Goal: Transaction & Acquisition: Purchase product/service

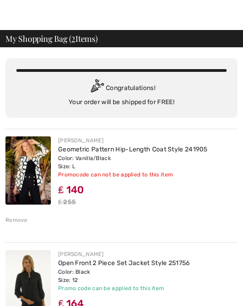
scroll to position [11, 0]
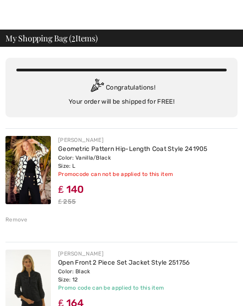
click at [33, 175] on img at bounding box center [27, 170] width 45 height 68
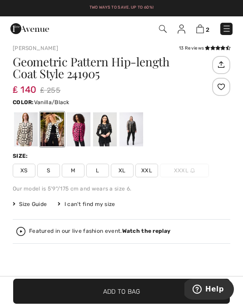
scroll to position [234, 0]
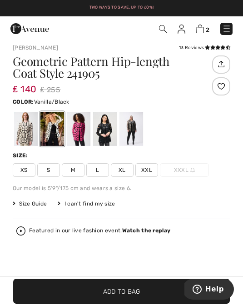
click at [30, 203] on span "Size Guide" at bounding box center [30, 204] width 34 height 8
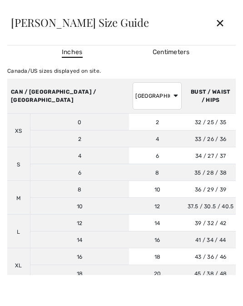
click at [133, 96] on select "AUSTRALIA UK France Germany Spain Italy Japan" at bounding box center [157, 95] width 49 height 27
select select "uk"
click at [219, 24] on div "✕" at bounding box center [220, 22] width 24 height 19
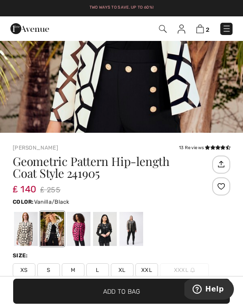
scroll to position [0, 0]
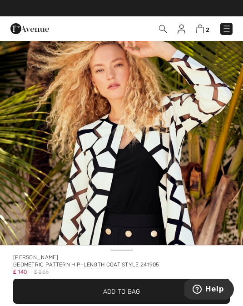
click at [201, 33] on img at bounding box center [200, 29] width 8 height 9
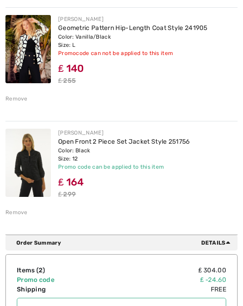
scroll to position [144, 0]
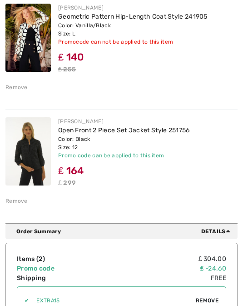
click at [66, 133] on link "Open Front 2 Piece Set Jacket Style 251756" at bounding box center [124, 130] width 132 height 8
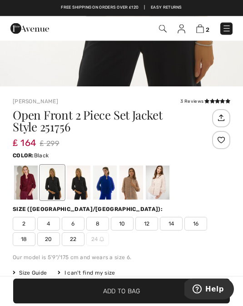
scroll to position [211, 0]
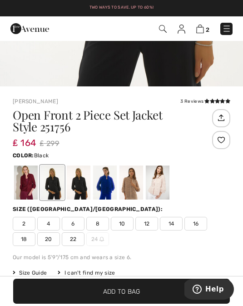
click at [194, 245] on div "2 4 6 8 10 12 14 16 18 20 22 24" at bounding box center [122, 231] width 218 height 29
click at [40, 272] on span "Size Guide" at bounding box center [30, 273] width 34 height 8
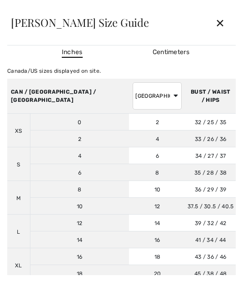
click at [133, 97] on select "AUSTRALIA UK France Germany Spain Italy Japan" at bounding box center [157, 95] width 49 height 27
select select "uk"
click at [218, 23] on div "✕" at bounding box center [220, 22] width 24 height 19
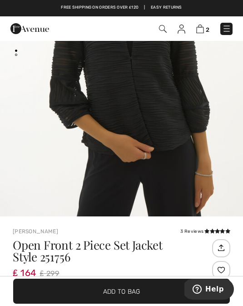
scroll to position [0, 0]
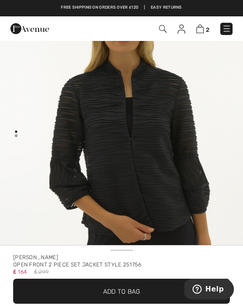
click at [202, 29] on img at bounding box center [200, 29] width 8 height 9
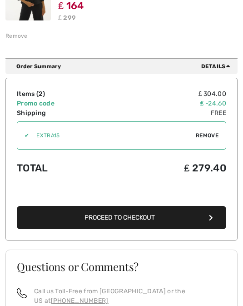
scroll to position [314, 0]
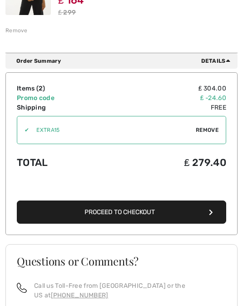
click at [208, 216] on button "Proceed to Checkout" at bounding box center [122, 211] width 210 height 23
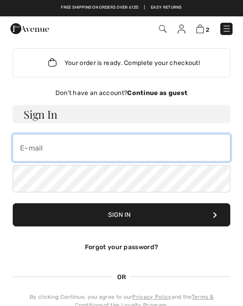
click at [27, 151] on input "email" at bounding box center [122, 147] width 218 height 27
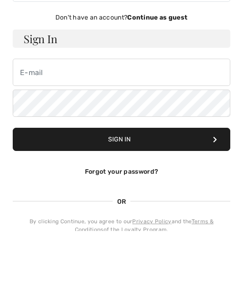
scroll to position [75, 0]
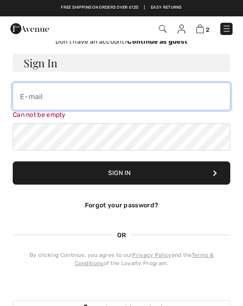
click at [25, 98] on input "email" at bounding box center [122, 96] width 218 height 27
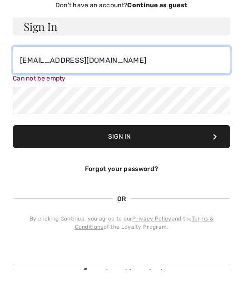
type input "sandraannbird42@gmail.com"
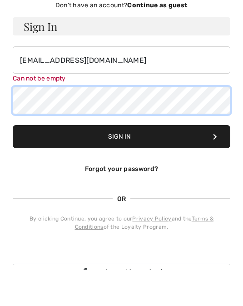
click at [22, 106] on form "Sign In sandraannbird42@gmail.com Can not be empty Sign In Forgot your password?" at bounding box center [122, 136] width 218 height 165
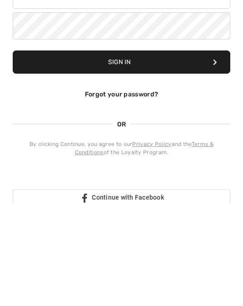
click at [143, 152] on button "Sign In" at bounding box center [122, 163] width 218 height 23
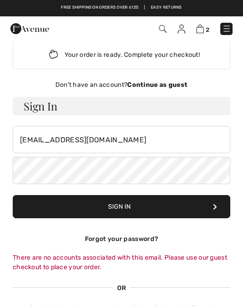
scroll to position [0, 0]
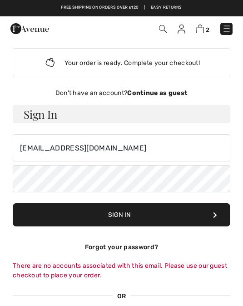
click at [160, 93] on strong "Continue as guest" at bounding box center [157, 93] width 60 height 8
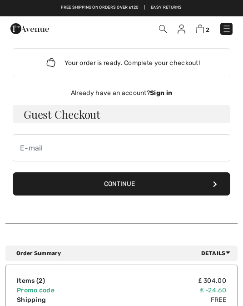
click at [121, 186] on button "Continue" at bounding box center [122, 183] width 218 height 23
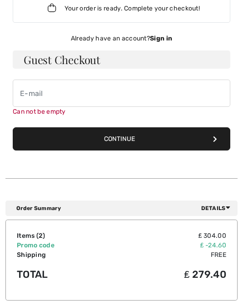
scroll to position [73, 0]
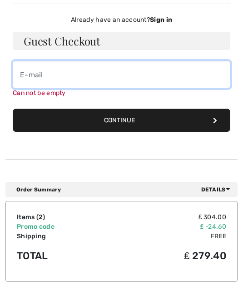
click at [22, 80] on input "email" at bounding box center [122, 74] width 218 height 27
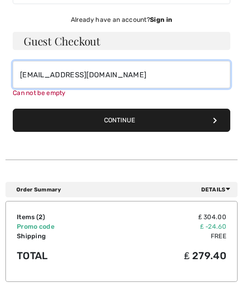
type input "sandraannbird42@gmail.com"
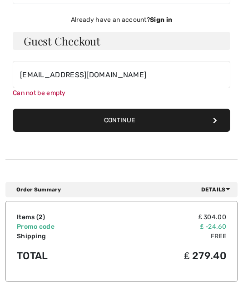
click at [126, 123] on div "Your order is ready. Complete your checkout! Don't have an account? Continue as…" at bounding box center [121, 59] width 232 height 182
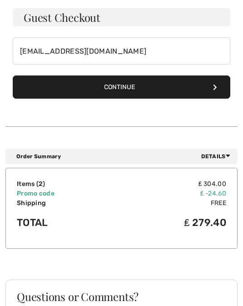
scroll to position [97, 0]
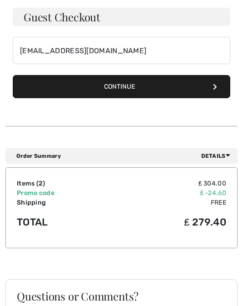
click at [126, 89] on button "Continue" at bounding box center [122, 86] width 218 height 23
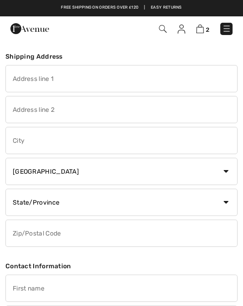
click at [21, 83] on input "text" at bounding box center [121, 78] width 232 height 27
type input "Lindisfarne,"
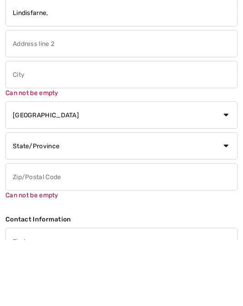
click at [20, 96] on input "text" at bounding box center [121, 109] width 232 height 27
click at [19, 127] on input "text" at bounding box center [121, 140] width 232 height 27
click at [57, 96] on input "7Norfolk drive," at bounding box center [121, 109] width 232 height 27
type input "[STREET_ADDRESS],"
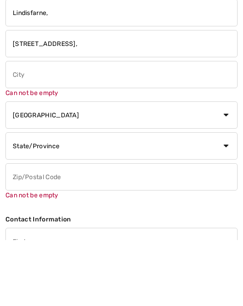
click at [19, 127] on input "text" at bounding box center [121, 140] width 232 height 27
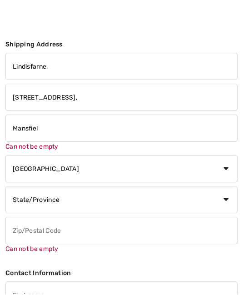
scroll to position [12, 0]
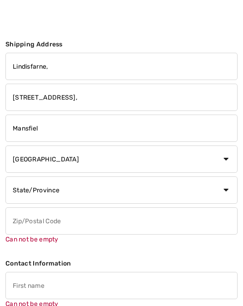
click at [40, 129] on input "Mansfiel" at bounding box center [121, 128] width 232 height 27
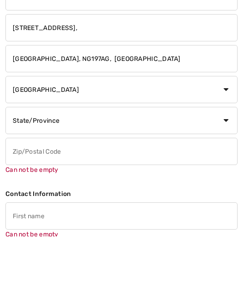
type input "Mansfield, NG197AG, England"
click at [22, 208] on input "text" at bounding box center [121, 221] width 232 height 27
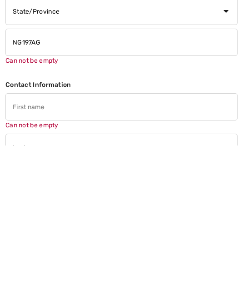
scroll to position [31, 0]
type input "NG197AG"
click at [15, 253] on div "Can not be empty" at bounding box center [121, 271] width 232 height 37
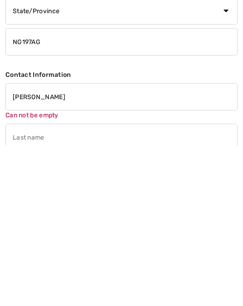
click at [15, 284] on input "text" at bounding box center [121, 297] width 232 height 27
click at [54, 244] on input "Sandra Bird" at bounding box center [121, 257] width 232 height 27
click at [21, 275] on input "text" at bounding box center [121, 288] width 232 height 27
type input "Sandra"
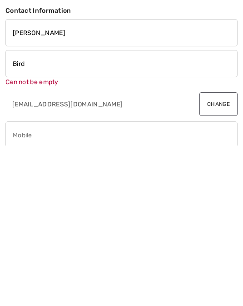
scroll to position [95, 0]
type input "Bird"
click at [16, 281] on div "Can not be empty" at bounding box center [121, 299] width 232 height 37
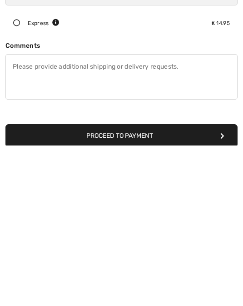
scroll to position [297, 0]
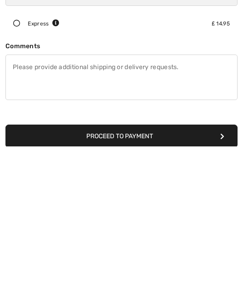
type input "07971362438"
click at [125, 141] on div "Shipping Address Lindisfarne, 7 Norfolk Drive, Mansfield, NG197AG, England Coun…" at bounding box center [121, 31] width 232 height 574
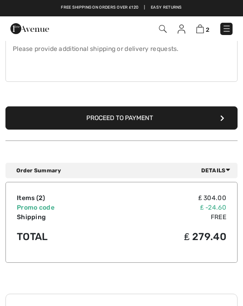
scroll to position [458, 0]
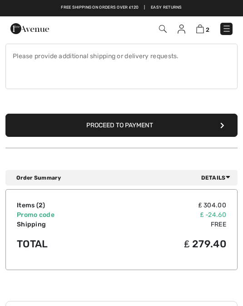
click at [148, 126] on button "Proceed to Payment" at bounding box center [121, 125] width 232 height 23
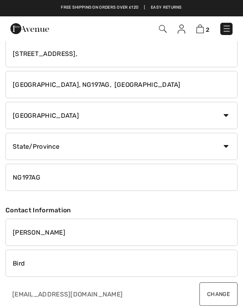
scroll to position [55, 0]
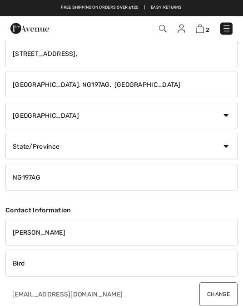
click at [222, 153] on select "State/Province Alberta British Columbia Manitoba New Brunswick Newfoundland and…" at bounding box center [121, 146] width 232 height 27
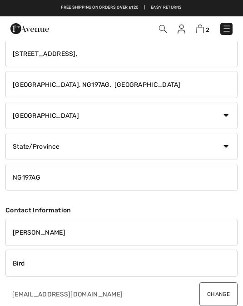
click at [69, 147] on select "State/Province Alberta British Columbia Manitoba New Brunswick Newfoundland and…" at bounding box center [121, 146] width 232 height 27
click at [226, 149] on select "State/Province Alberta British Columbia Manitoba New Brunswick Newfoundland and…" at bounding box center [121, 146] width 232 height 27
click at [54, 180] on input "NG197AG" at bounding box center [121, 177] width 232 height 27
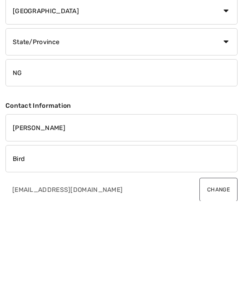
type input "N"
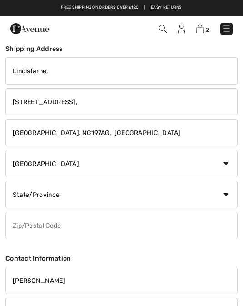
scroll to position [0, 0]
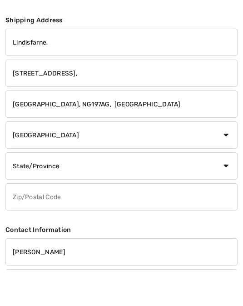
click at [42, 127] on input "Mansfield, NG197AG, England" at bounding box center [121, 140] width 232 height 27
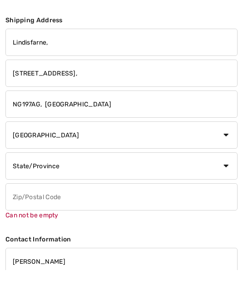
type input "NG197AG, England"
click at [70, 96] on input "7 Norfolk Drive," at bounding box center [121, 109] width 232 height 27
type input "7 Norfolk Drive, Mansfield,"
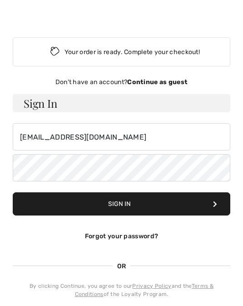
scroll to position [11, 0]
click at [155, 85] on strong "Continue as guest" at bounding box center [157, 82] width 60 height 8
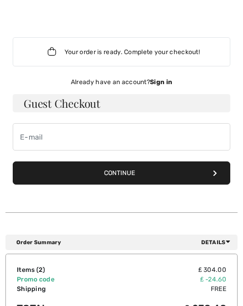
click at [154, 179] on button "Continue" at bounding box center [122, 172] width 218 height 23
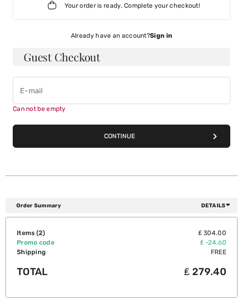
scroll to position [73, 0]
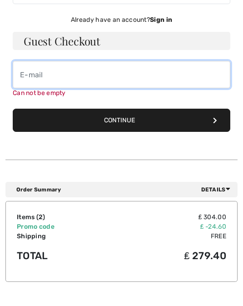
click at [24, 86] on input "email" at bounding box center [122, 74] width 218 height 27
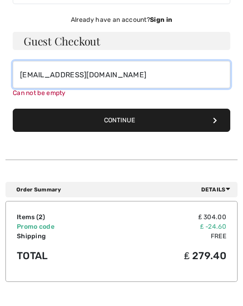
type input "[EMAIL_ADDRESS][DOMAIN_NAME]"
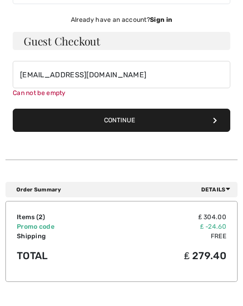
click at [132, 121] on button "Continue" at bounding box center [122, 120] width 218 height 23
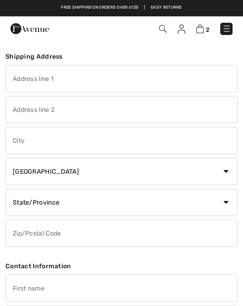
click at [17, 80] on input "text" at bounding box center [121, 78] width 232 height 27
type input "Lindisfarne,"
click at [17, 115] on input "text" at bounding box center [121, 109] width 232 height 27
type input "[STREET_ADDRESS],"
click at [20, 143] on input "text" at bounding box center [121, 140] width 232 height 27
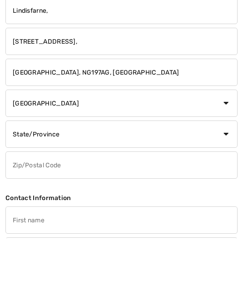
type input "[GEOGRAPHIC_DATA], NG197AG, [GEOGRAPHIC_DATA]"
click at [53, 189] on select "State/Province [GEOGRAPHIC_DATA] [GEOGRAPHIC_DATA] [GEOGRAPHIC_DATA] [GEOGRAPHI…" at bounding box center [121, 202] width 232 height 27
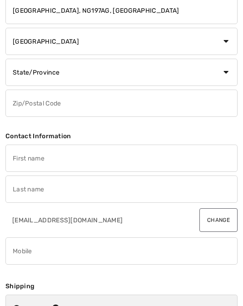
click at [26, 155] on input "text" at bounding box center [121, 158] width 232 height 27
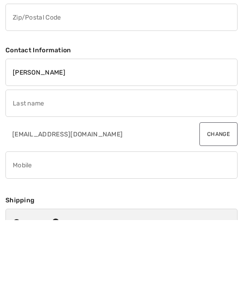
type input "[PERSON_NAME]"
click at [17, 176] on input "text" at bounding box center [121, 189] width 232 height 27
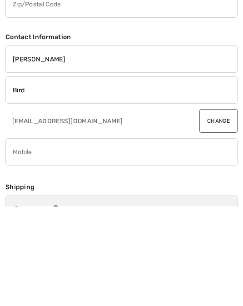
type input "Bird"
click at [20, 238] on input "phone" at bounding box center [121, 251] width 232 height 27
type input "9"
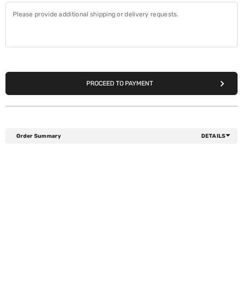
scroll to position [351, 0]
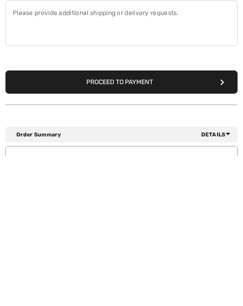
type input "07971362438"
click at [129, 220] on button "Proceed to Payment" at bounding box center [121, 231] width 232 height 23
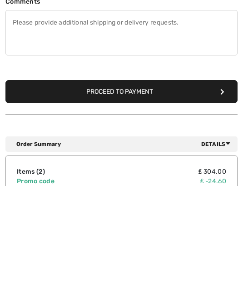
scroll to position [386, 0]
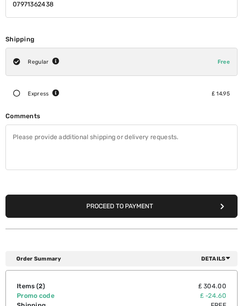
click at [126, 205] on button "Proceed to Payment" at bounding box center [121, 206] width 232 height 23
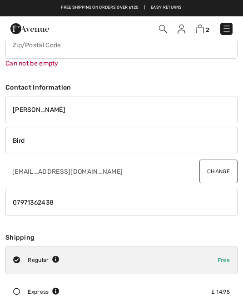
scroll to position [159, 0]
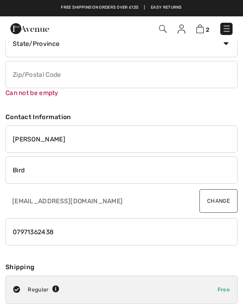
click at [25, 71] on input "text" at bounding box center [121, 74] width 232 height 27
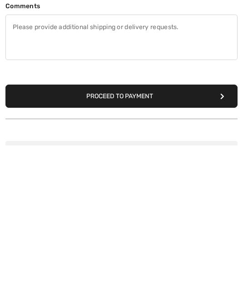
type input "NG197AG"
click at [160, 245] on button "Proceed to Payment" at bounding box center [121, 256] width 232 height 23
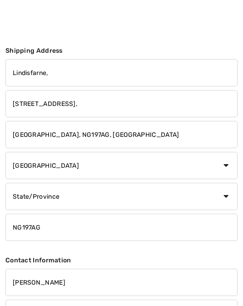
scroll to position [10, 0]
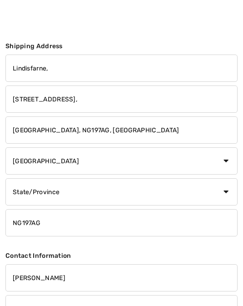
click at [226, 162] on select "Country [GEOGRAPHIC_DATA] [GEOGRAPHIC_DATA] [GEOGRAPHIC_DATA] [GEOGRAPHIC_DATA]…" at bounding box center [121, 160] width 232 height 27
click at [26, 159] on select "Country [GEOGRAPHIC_DATA] [GEOGRAPHIC_DATA] [GEOGRAPHIC_DATA] [GEOGRAPHIC_DATA]…" at bounding box center [121, 160] width 232 height 27
select select "GB"
click at [18, 189] on input "text" at bounding box center [121, 191] width 232 height 27
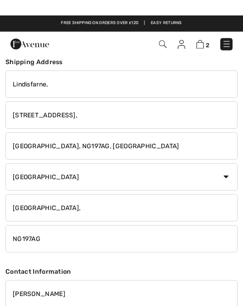
scroll to position [0, 0]
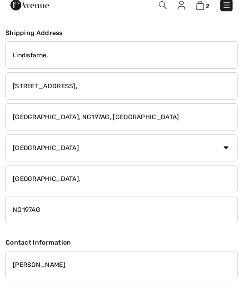
type input "[GEOGRAPHIC_DATA],"
click at [108, 127] on input "[GEOGRAPHIC_DATA], NG197AG, [GEOGRAPHIC_DATA]" at bounding box center [121, 140] width 232 height 27
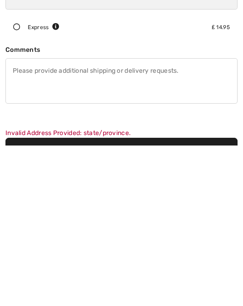
scroll to position [285, 0]
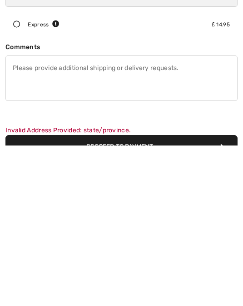
click at [150, 295] on button "Proceed to Payment" at bounding box center [121, 306] width 232 height 23
type input "[GEOGRAPHIC_DATA], NG197AG,"
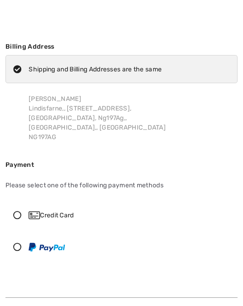
scroll to position [10, 0]
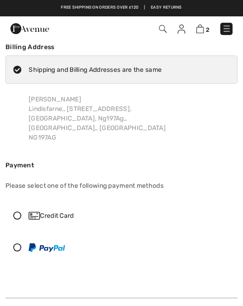
click at [19, 211] on icon at bounding box center [17, 215] width 23 height 8
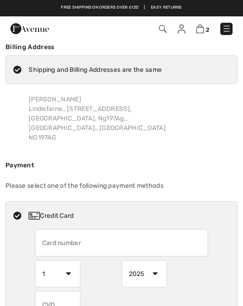
click at [45, 234] on input "text" at bounding box center [122, 242] width 174 height 27
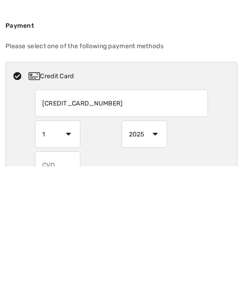
type input "4893962517226265"
click at [70, 260] on select "1 2 3 4 5 6 7 8 9 10 11 12" at bounding box center [57, 273] width 45 height 27
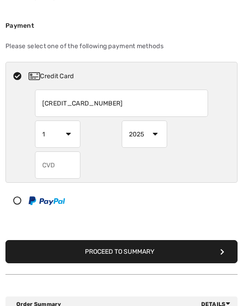
select select "8"
click at [156, 127] on select "2025 2026 2027 2028 2029 2030 2031 2032 2033 2034 2035" at bounding box center [144, 133] width 45 height 27
select select "2027"
click at [46, 157] on input "text" at bounding box center [57, 164] width 45 height 27
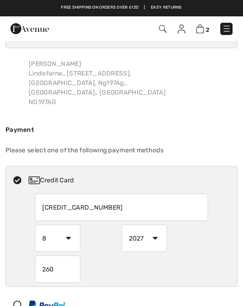
scroll to position [0, 0]
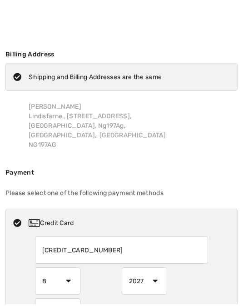
type input "260"
click at [85, 125] on div "Sandra Bird Lindisfarne,, 7 Norfolk Drive, Mansfield, Ng197Ag,, Nottinghamshire…" at bounding box center [129, 128] width 216 height 62
click at [86, 126] on div "Sandra Bird Lindisfarne,, 7 Norfolk Drive, Mansfield, Ng197Ag,, Nottinghamshire…" at bounding box center [129, 126] width 216 height 62
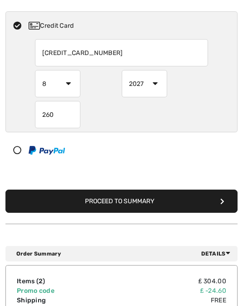
scroll to position [200, 0]
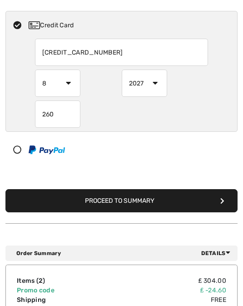
click at [130, 195] on button "Proceed to Summary" at bounding box center [121, 200] width 232 height 23
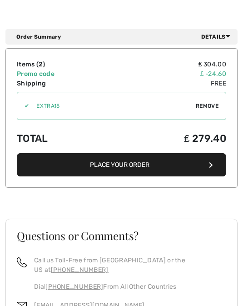
scroll to position [923, 0]
click at [212, 162] on icon "button" at bounding box center [211, 165] width 4 height 6
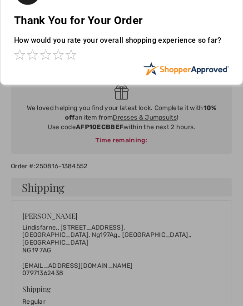
scroll to position [37, 0]
click at [118, 123] on div at bounding box center [121, 153] width 243 height 306
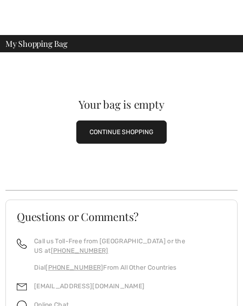
scroll to position [10, 0]
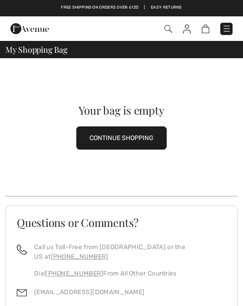
click at [130, 142] on button "CONTINUE SHOPPING" at bounding box center [121, 137] width 90 height 23
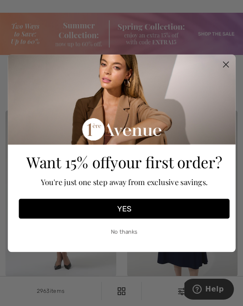
scroll to position [29, 0]
click at [228, 65] on circle "Close dialog" at bounding box center [226, 64] width 13 height 13
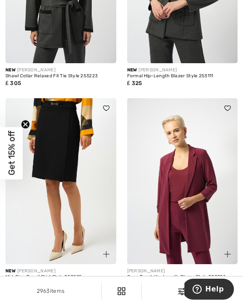
scroll to position [3299, 0]
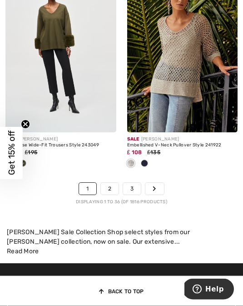
scroll to position [3895, 0]
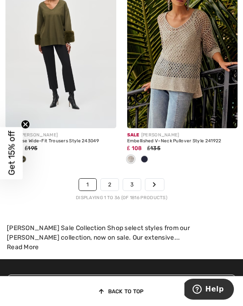
click at [109, 179] on link "2" at bounding box center [110, 185] width 18 height 12
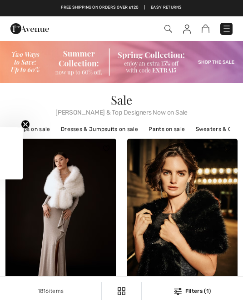
checkbox input "true"
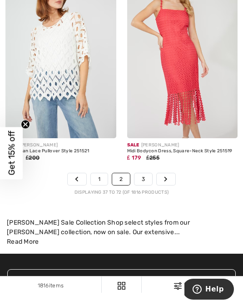
scroll to position [3906, 0]
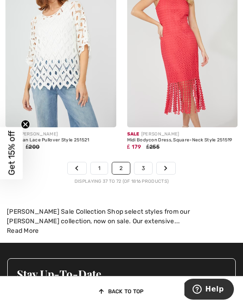
click at [145, 162] on link "3" at bounding box center [144, 168] width 18 height 12
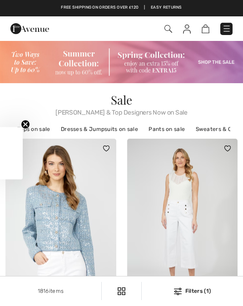
checkbox input "true"
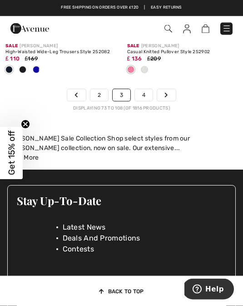
scroll to position [4029, 0]
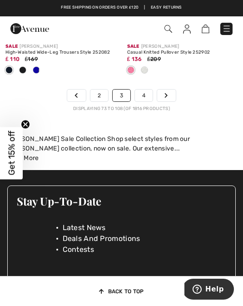
click at [146, 90] on link "4" at bounding box center [144, 96] width 18 height 12
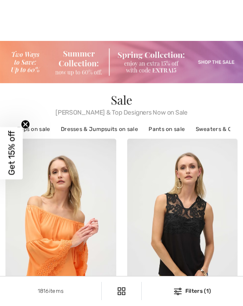
checkbox input "true"
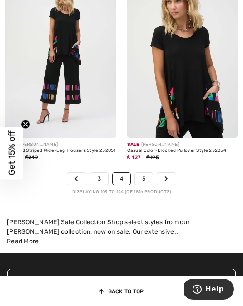
scroll to position [4014, 0]
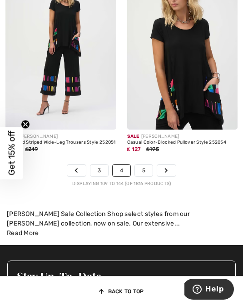
click at [145, 168] on link "5" at bounding box center [144, 171] width 18 height 12
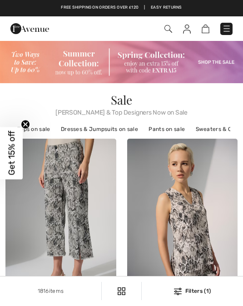
checkbox input "true"
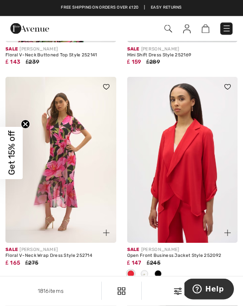
scroll to position [1771, 0]
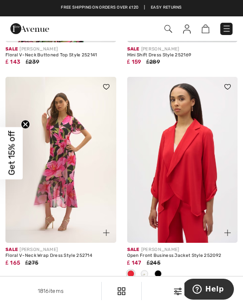
click at [58, 193] on img at bounding box center [60, 160] width 111 height 166
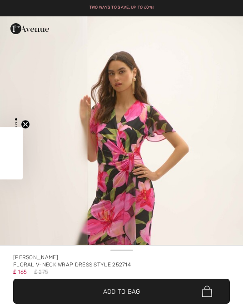
checkbox input "true"
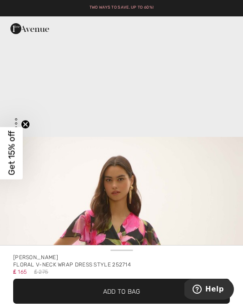
scroll to position [966, 0]
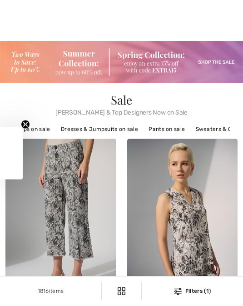
checkbox input "true"
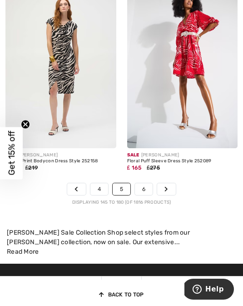
scroll to position [3897, 0]
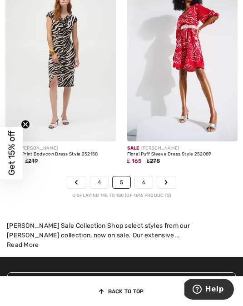
click at [150, 179] on link "6" at bounding box center [144, 182] width 18 height 12
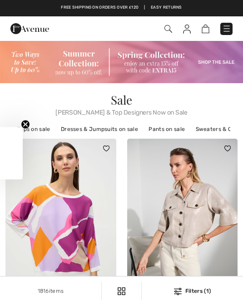
checkbox input "true"
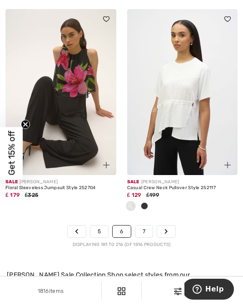
scroll to position [3814, 0]
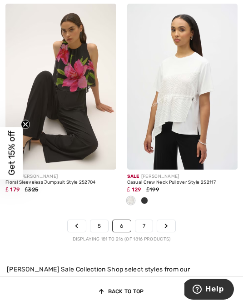
click at [147, 221] on link "7" at bounding box center [143, 226] width 17 height 12
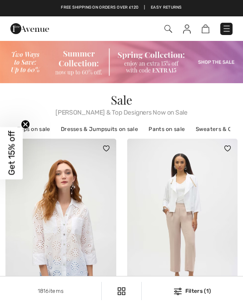
checkbox input "true"
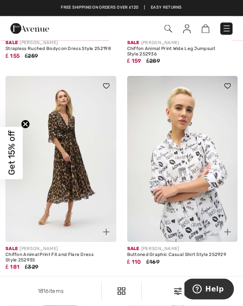
scroll to position [2166, 0]
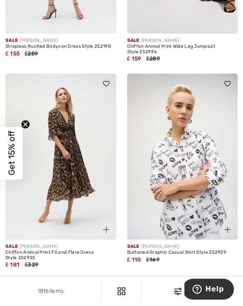
click at [69, 159] on img at bounding box center [60, 157] width 111 height 166
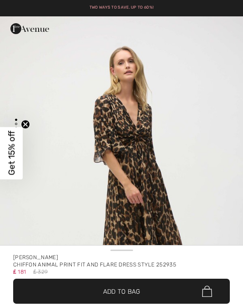
checkbox input "true"
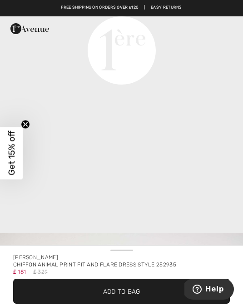
scroll to position [873, 0]
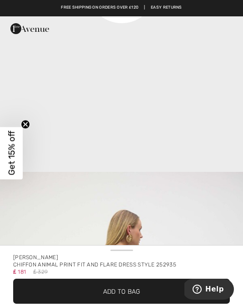
scroll to position [929, 0]
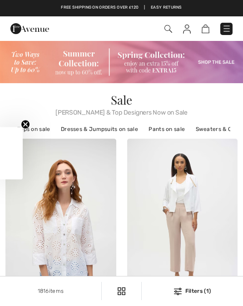
checkbox input "true"
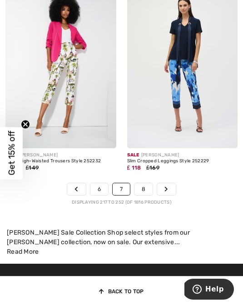
scroll to position [3826, 0]
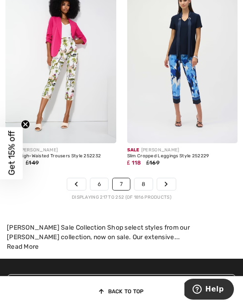
click at [150, 178] on link "8" at bounding box center [144, 184] width 18 height 12
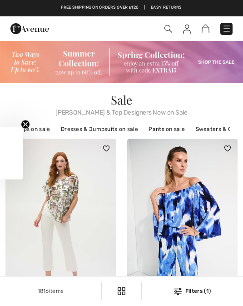
checkbox input "true"
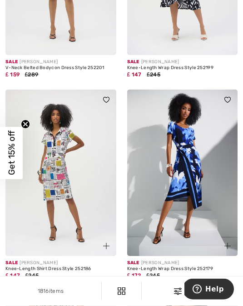
scroll to position [657, 0]
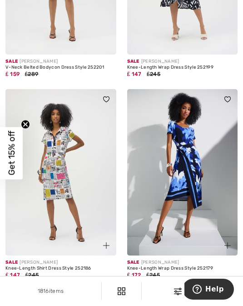
click at [61, 180] on img at bounding box center [60, 172] width 111 height 166
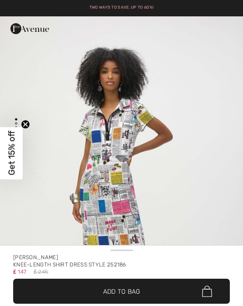
checkbox input "true"
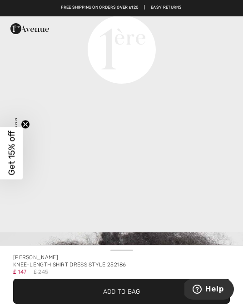
scroll to position [875, 0]
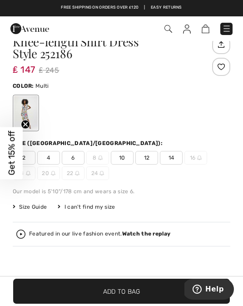
scroll to position [259, 0]
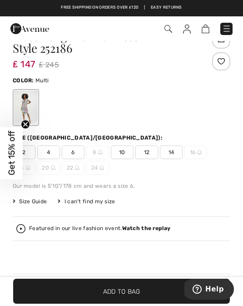
click at [39, 201] on span "Size Guide" at bounding box center [30, 201] width 34 height 8
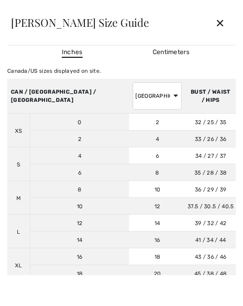
scroll to position [0, 309]
